Goal: Find specific page/section

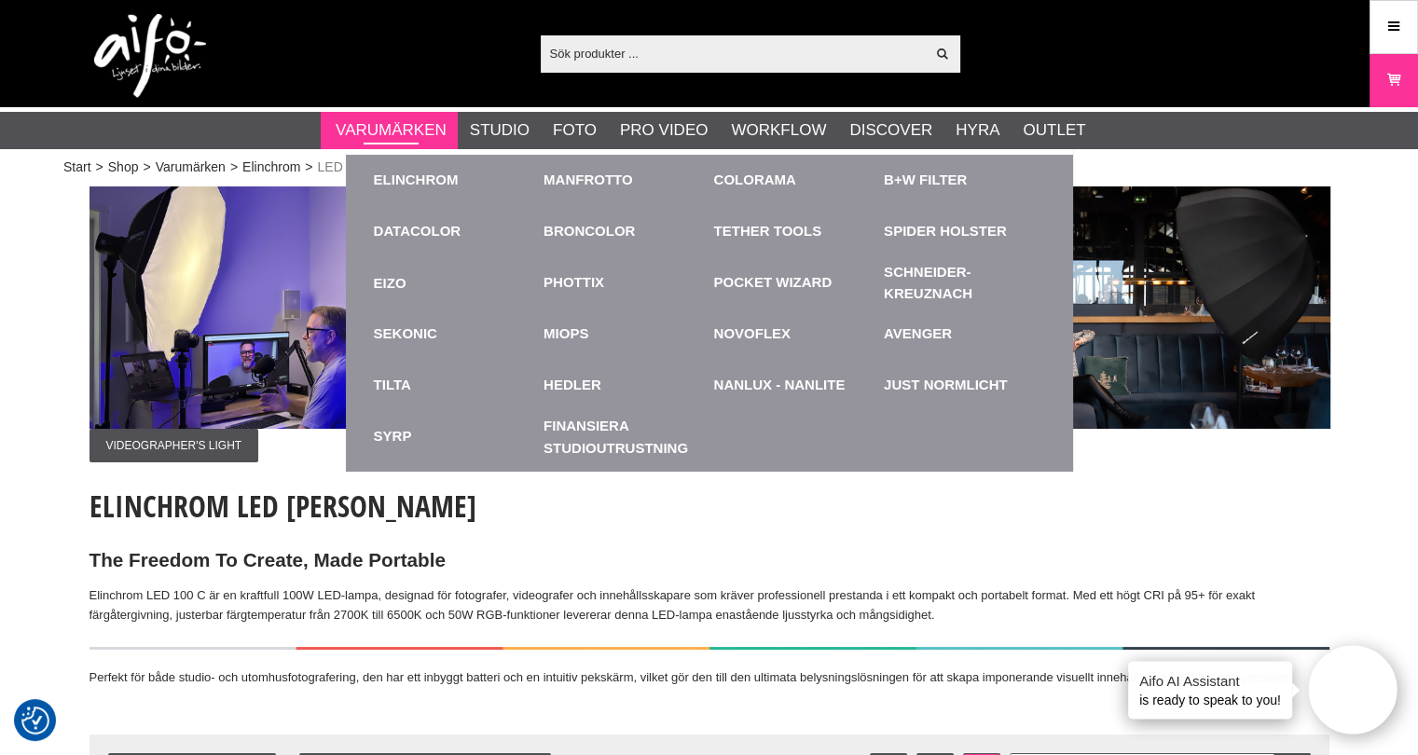
click at [396, 142] on link "Varumärken" at bounding box center [391, 130] width 111 height 24
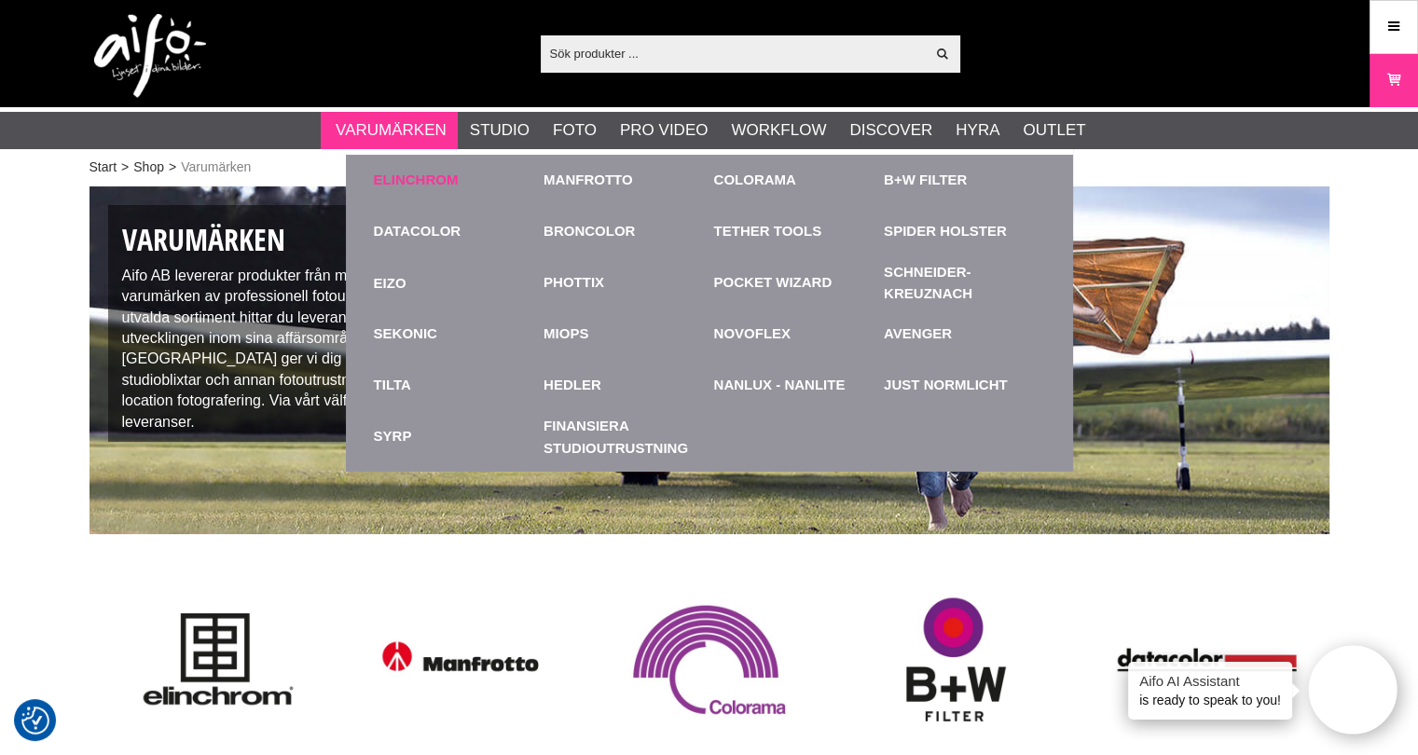
click at [414, 172] on link "Elinchrom" at bounding box center [416, 180] width 85 height 21
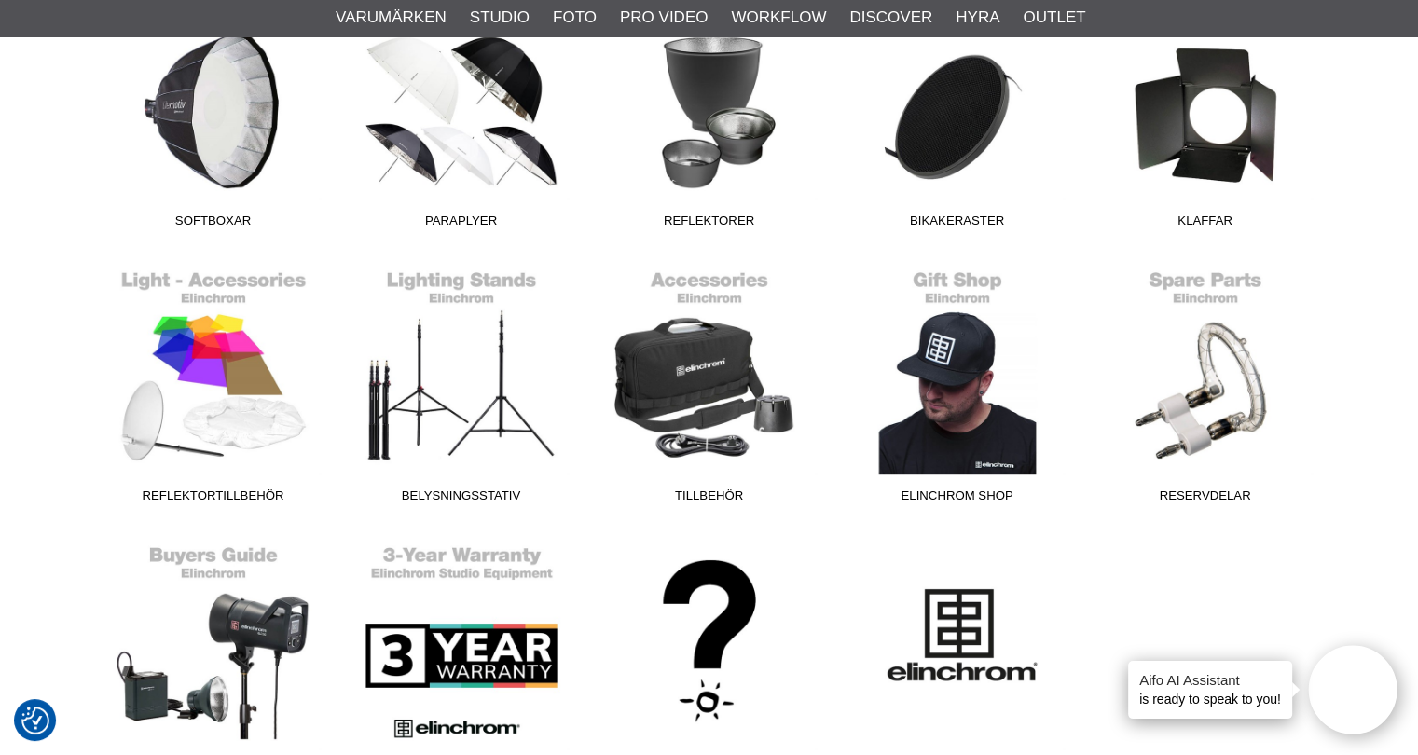
scroll to position [932, 0]
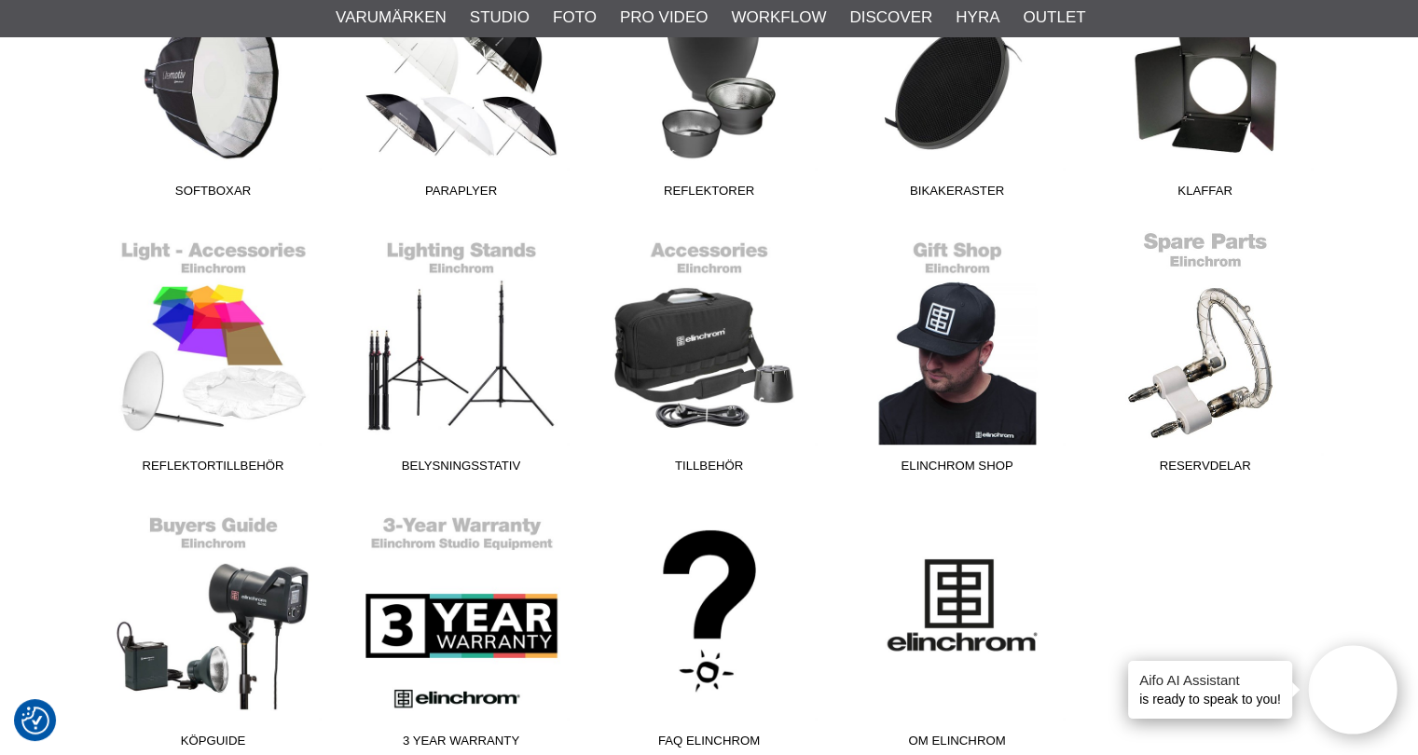
click at [1215, 396] on link "Reservdelar" at bounding box center [1206, 356] width 248 height 252
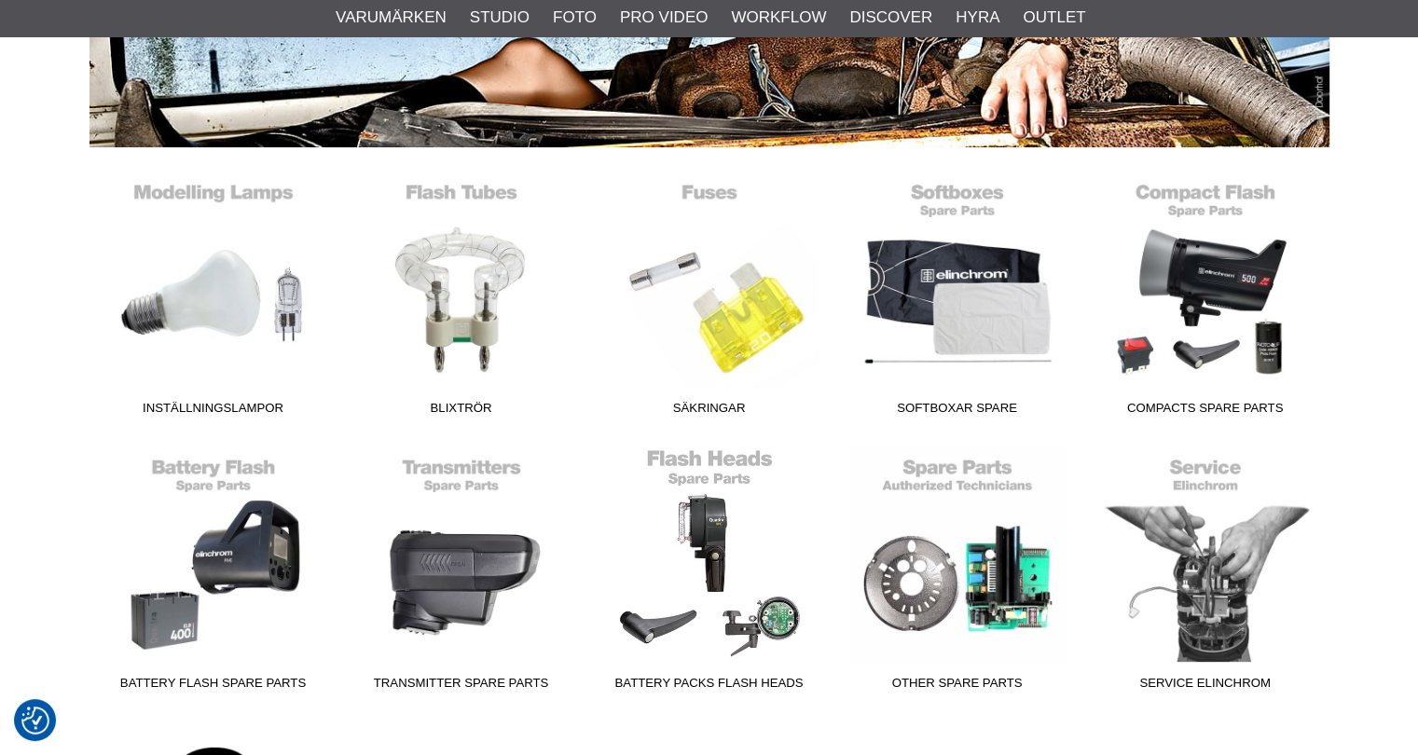
scroll to position [466, 0]
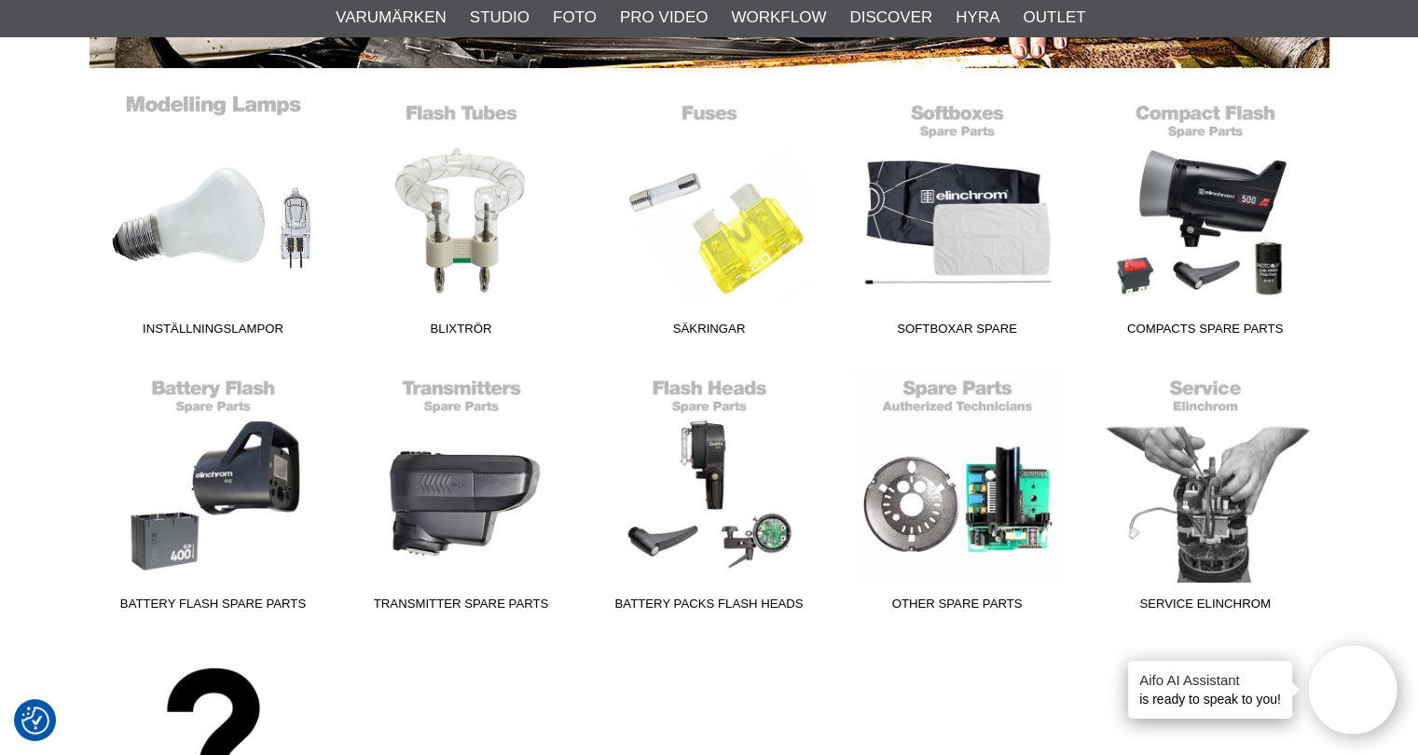
click at [137, 228] on link "Inställningslampor" at bounding box center [214, 219] width 248 height 252
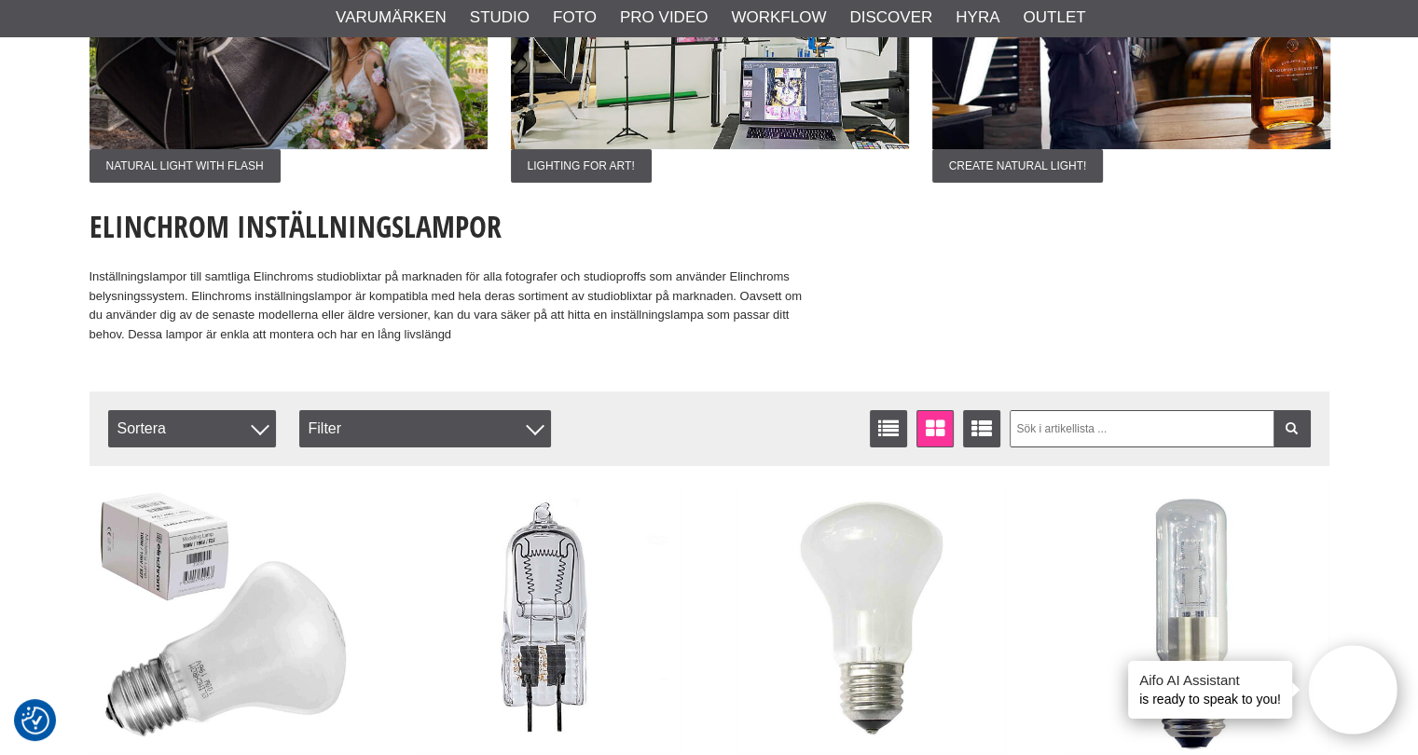
scroll to position [186, 0]
